Goal: Find specific page/section: Find specific page/section

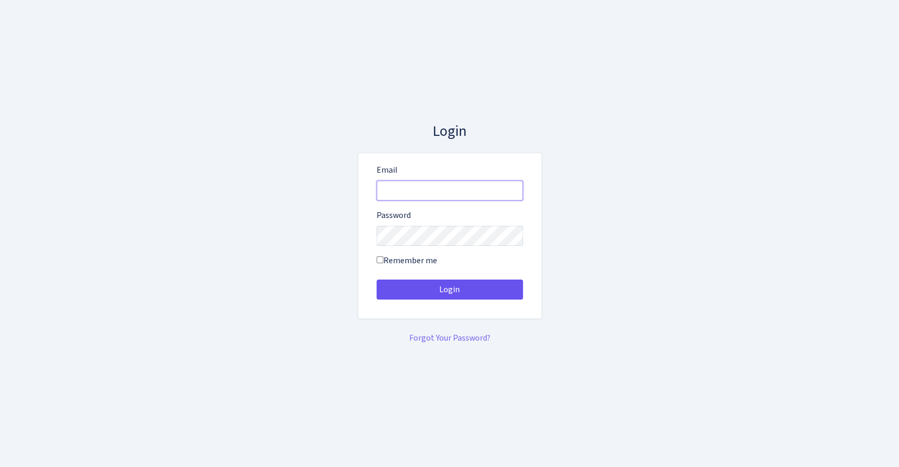
type input "[EMAIL_ADDRESS][DOMAIN_NAME]"
click at [448, 294] on button "Login" at bounding box center [450, 290] width 146 height 20
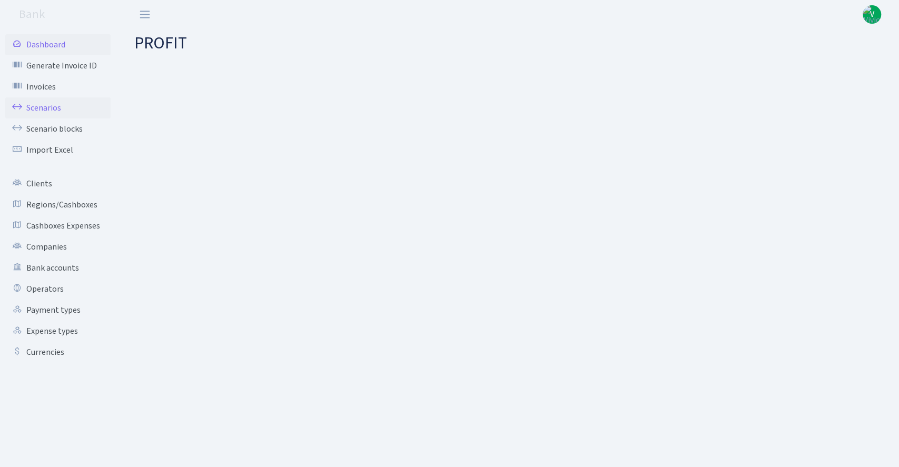
click at [38, 102] on link "Scenarios" at bounding box center [57, 107] width 105 height 21
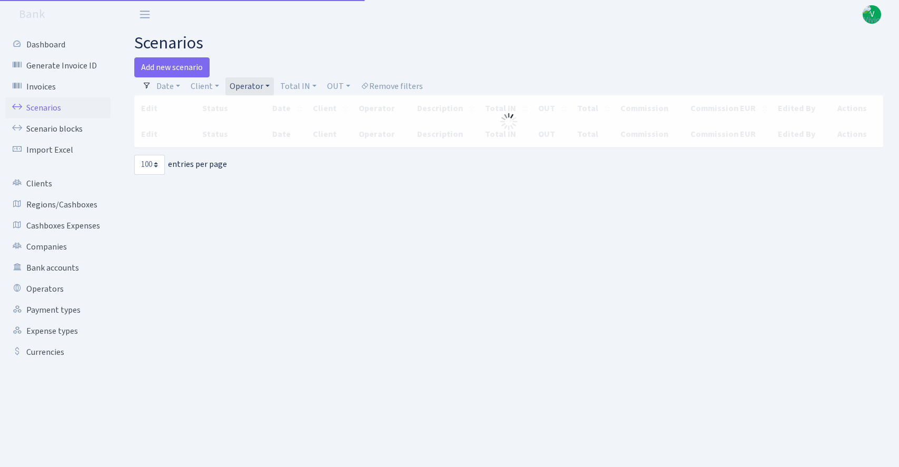
select select "100"
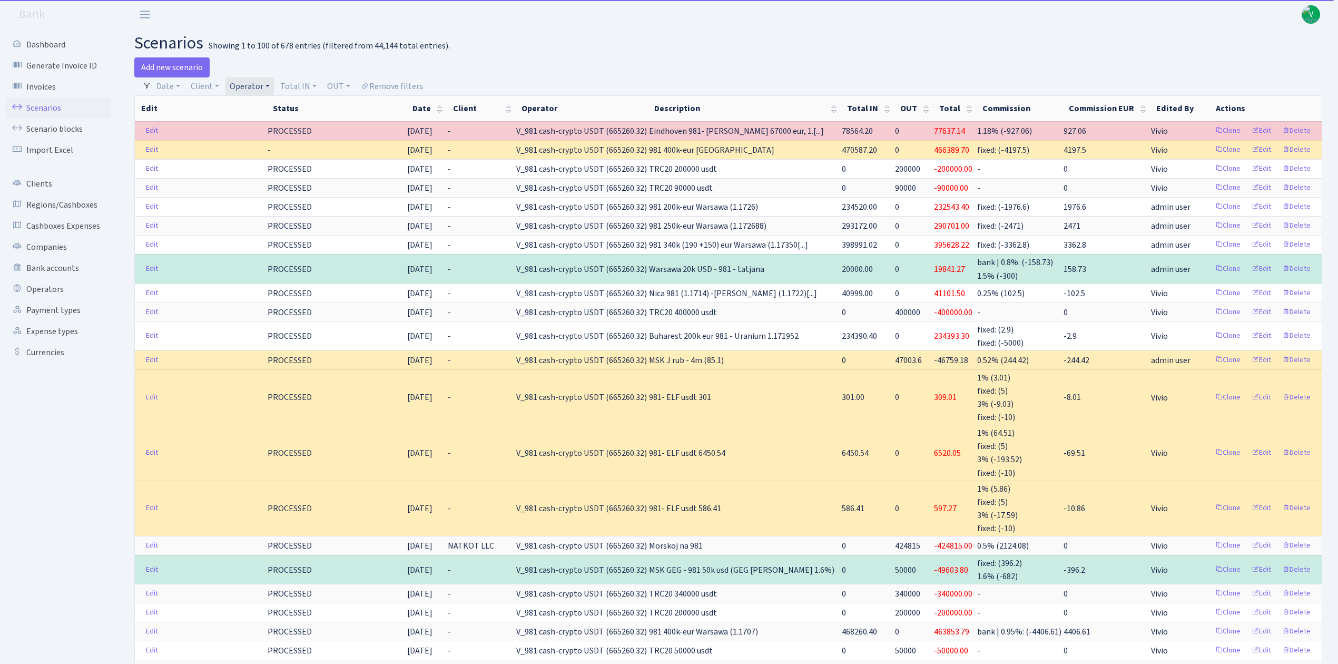
click at [260, 82] on link "Operator" at bounding box center [249, 86] width 48 height 18
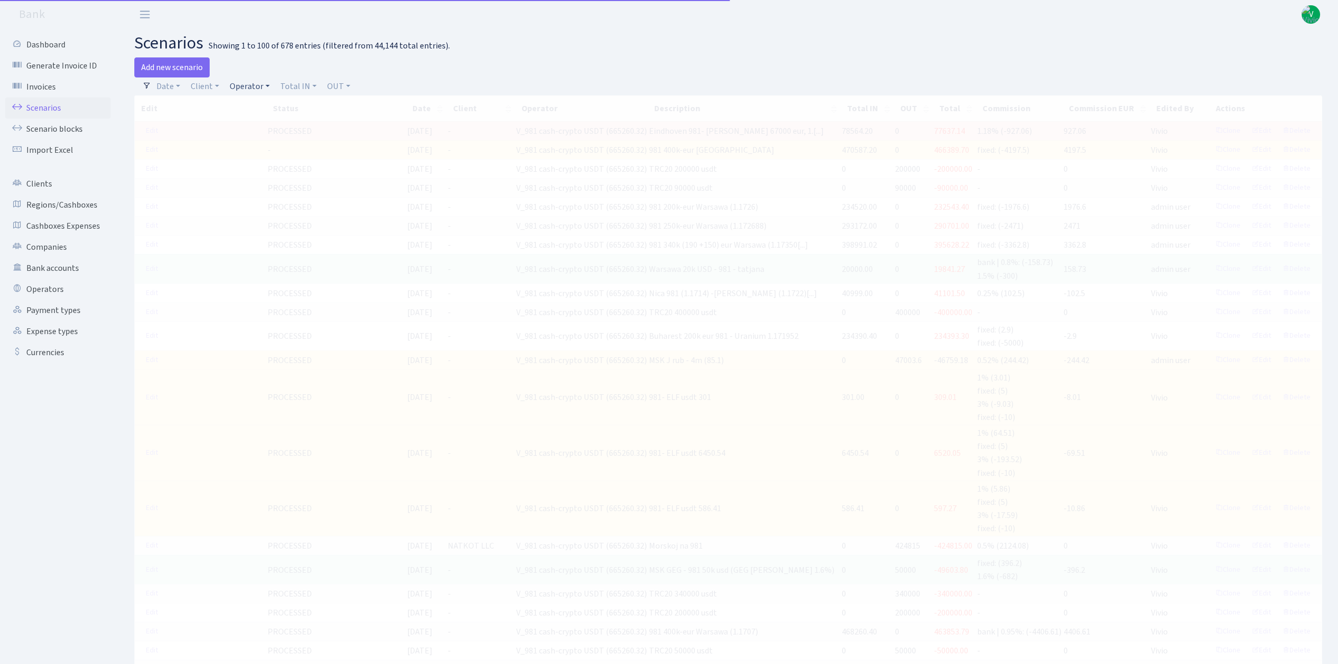
click at [243, 88] on link "Operator" at bounding box center [249, 86] width 48 height 18
click at [256, 125] on input "search" at bounding box center [267, 124] width 77 height 16
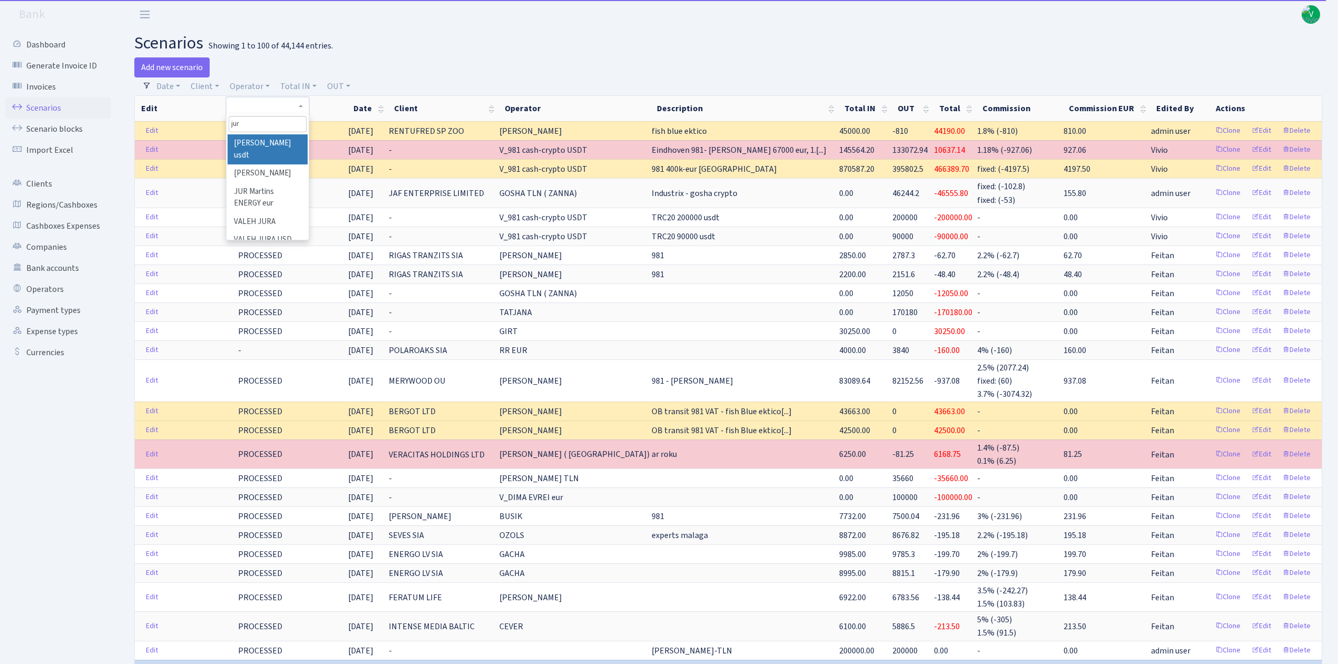
type input "jur"
click at [268, 170] on li "[PERSON_NAME]" at bounding box center [268, 173] width 80 height 18
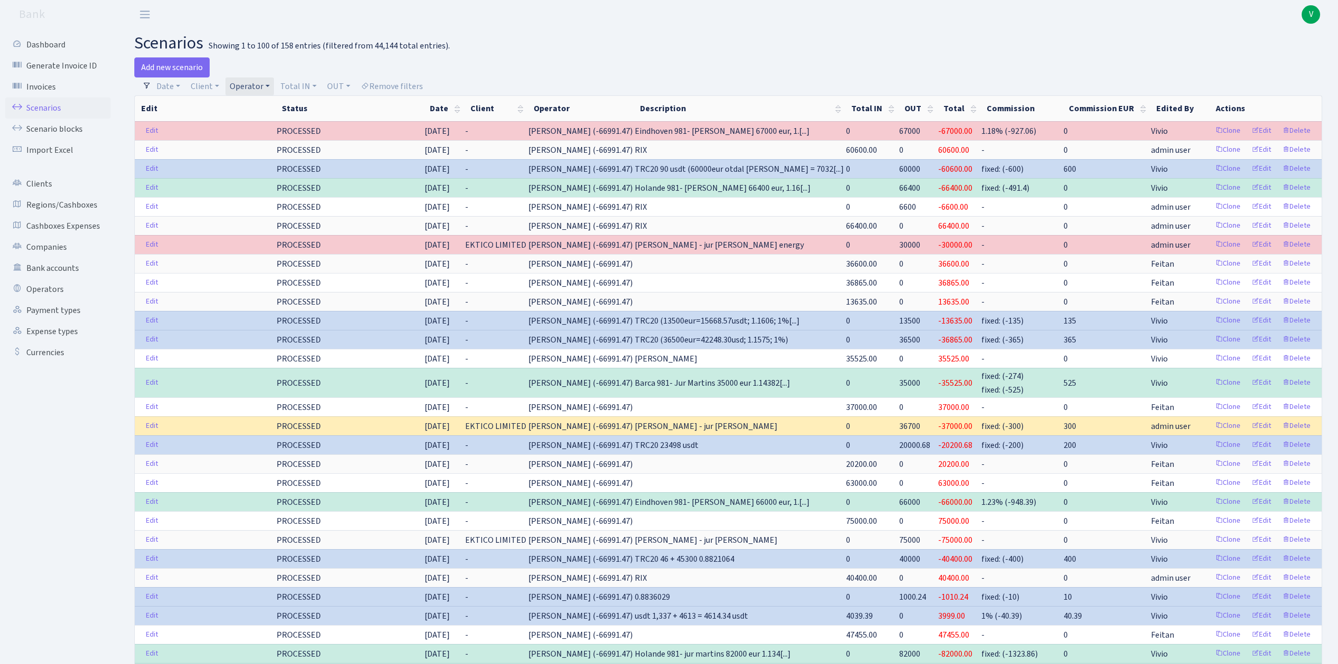
click at [899, 11] on span "V" at bounding box center [1311, 14] width 18 height 18
click at [899, 59] on link "Logout" at bounding box center [1277, 61] width 95 height 16
